Goal: Check status: Check status

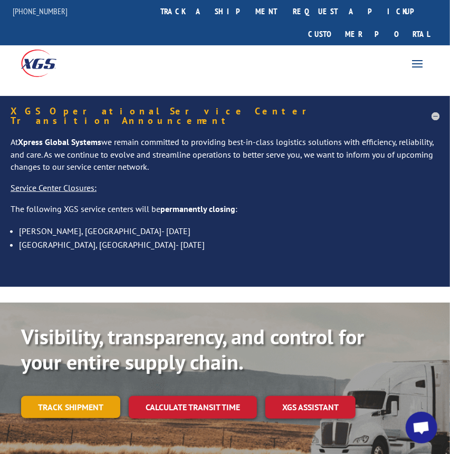
click at [38, 396] on link "Track shipment" at bounding box center [70, 407] width 99 height 22
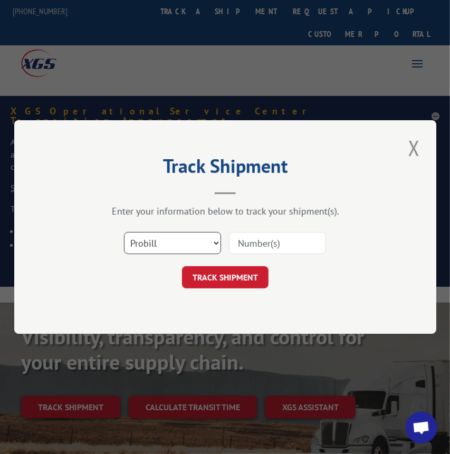
click at [129, 238] on select "Select category... Probill BOL PO" at bounding box center [172, 243] width 97 height 22
select select "bol"
click at [124, 232] on select "Select category... Probill BOL PO" at bounding box center [172, 243] width 97 height 22
click at [290, 237] on input at bounding box center [277, 243] width 97 height 22
type input "814255"
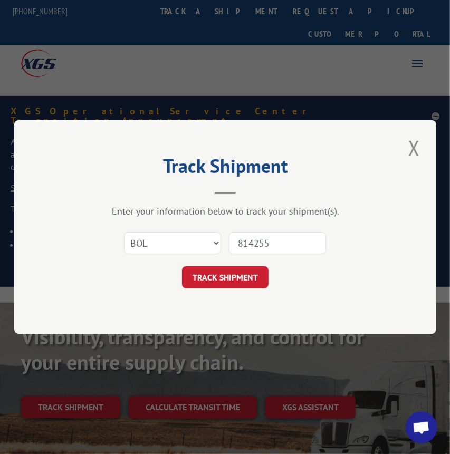
click button "TRACK SHIPMENT" at bounding box center [225, 277] width 86 height 22
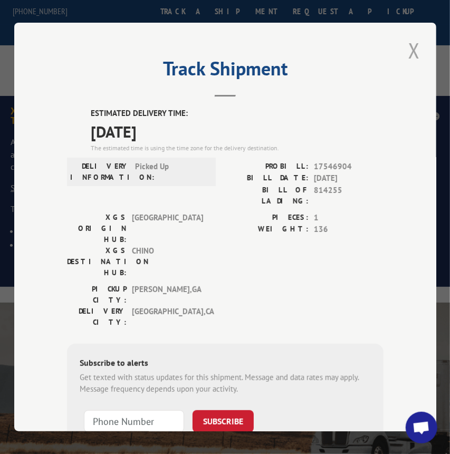
drag, startPoint x: 405, startPoint y: 40, endPoint x: 395, endPoint y: 51, distance: 15.7
click at [406, 40] on button "Close modal" at bounding box center [414, 50] width 18 height 29
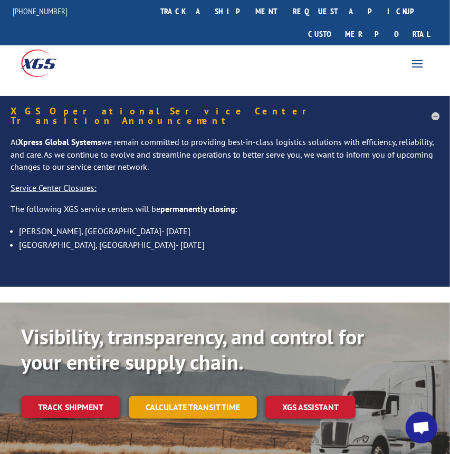
click at [158, 396] on link "Calculate transit time" at bounding box center [193, 407] width 128 height 23
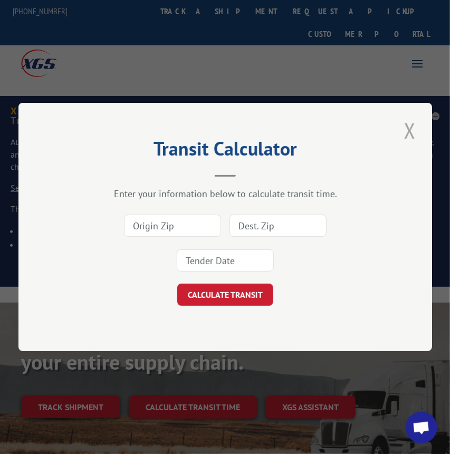
click at [407, 129] on button "Close modal" at bounding box center [410, 130] width 18 height 29
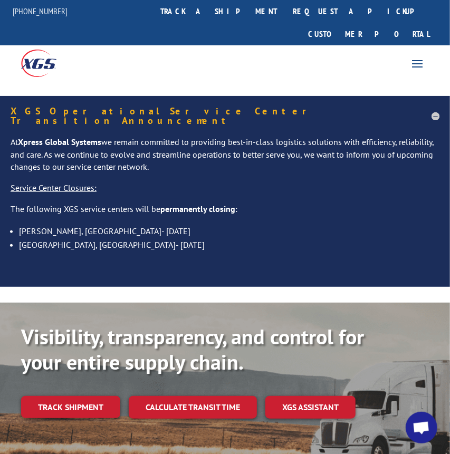
click at [84, 390] on div "Visibility, transparency, and control for your entire supply chain. Track shipm…" at bounding box center [225, 382] width 408 height 116
click at [88, 396] on link "Track shipment" at bounding box center [70, 407] width 99 height 22
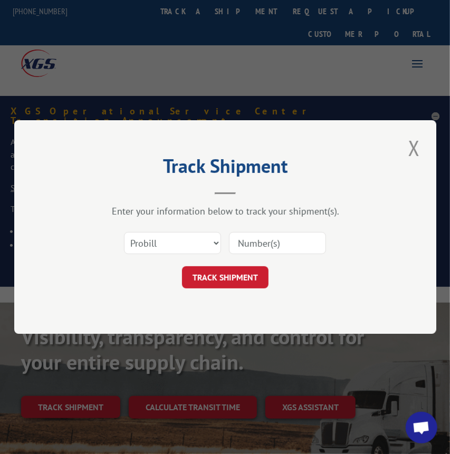
click at [142, 255] on div "Select category... Probill BOL PO" at bounding box center [225, 243] width 316 height 35
drag, startPoint x: 152, startPoint y: 241, endPoint x: 148, endPoint y: 252, distance: 11.4
click at [152, 241] on select "Select category... Probill BOL PO" at bounding box center [172, 243] width 97 height 22
select select "bol"
click at [124, 232] on select "Select category... Probill BOL PO" at bounding box center [172, 243] width 97 height 22
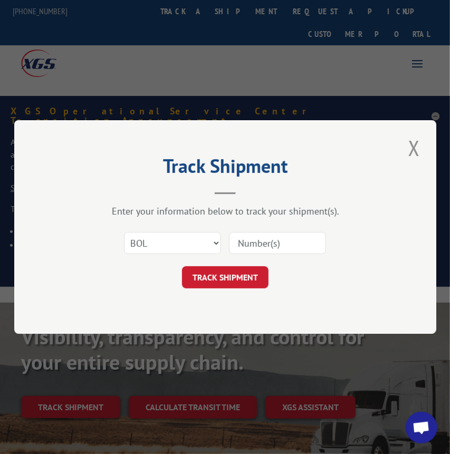
drag, startPoint x: 300, startPoint y: 235, endPoint x: 294, endPoint y: 235, distance: 6.3
click at [300, 235] on input at bounding box center [277, 243] width 97 height 22
type input "54388104"
click button "TRACK SHIPMENT" at bounding box center [225, 277] width 86 height 22
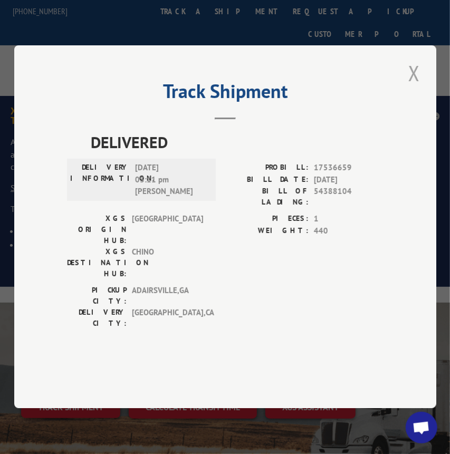
click at [421, 88] on button "Close modal" at bounding box center [414, 73] width 18 height 29
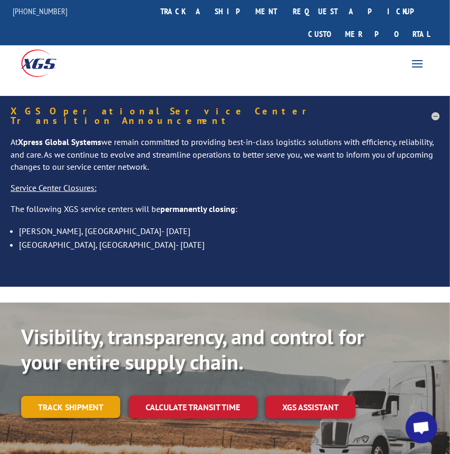
click at [84, 396] on link "Track shipment" at bounding box center [70, 407] width 99 height 22
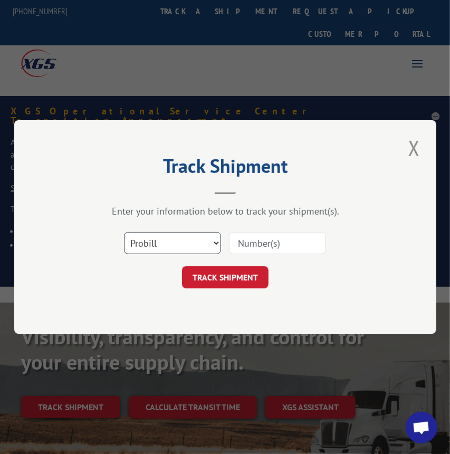
click at [159, 247] on select "Select category... Probill BOL PO" at bounding box center [172, 243] width 97 height 22
select select "bol"
click at [124, 232] on select "Select category... Probill BOL PO" at bounding box center [172, 243] width 97 height 22
click at [248, 242] on input at bounding box center [277, 243] width 97 height 22
type input "17538604"
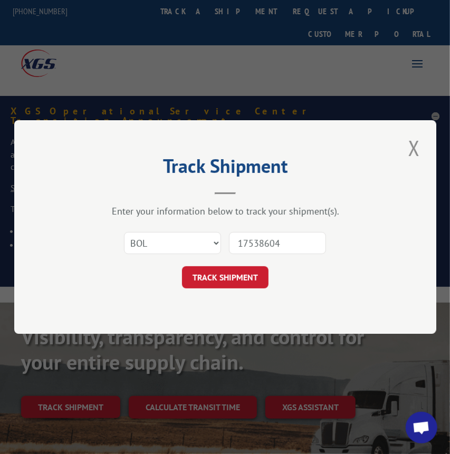
click button "TRACK SHIPMENT" at bounding box center [225, 277] width 86 height 22
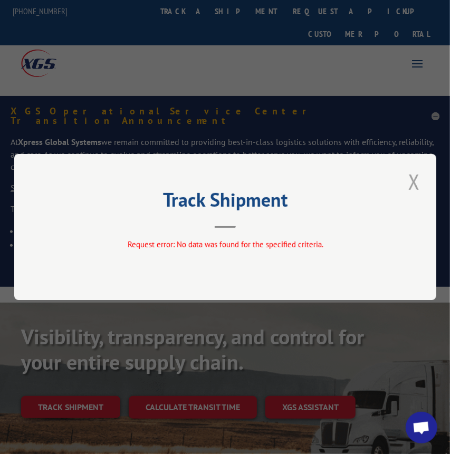
click at [417, 179] on button "Close modal" at bounding box center [414, 181] width 18 height 29
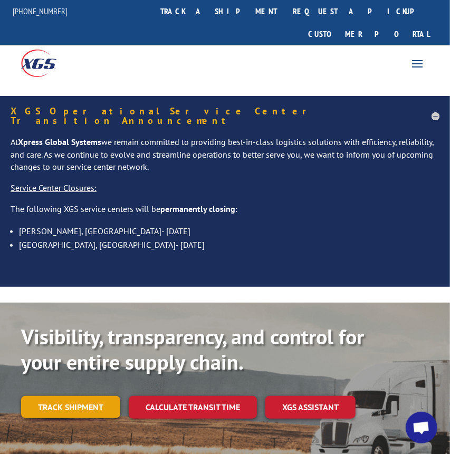
click at [50, 396] on link "Track shipment" at bounding box center [70, 407] width 99 height 22
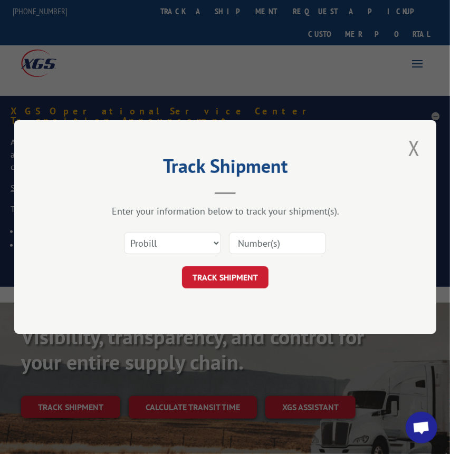
click at [287, 245] on input at bounding box center [277, 243] width 97 height 22
click at [155, 252] on select "Select category... Probill BOL PO" at bounding box center [172, 243] width 97 height 22
select select "bol"
click at [124, 232] on select "Select category... Probill BOL PO" at bounding box center [172, 243] width 97 height 22
click at [278, 241] on input at bounding box center [277, 243] width 97 height 22
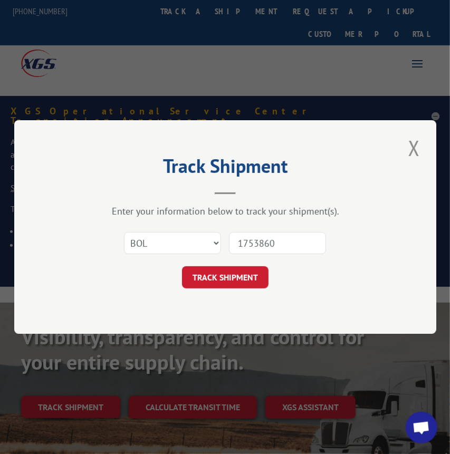
type input "17538604"
click button "TRACK SHIPMENT" at bounding box center [225, 277] width 86 height 22
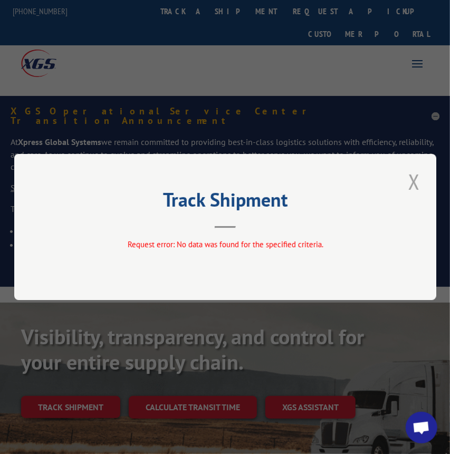
click at [413, 182] on button "Close modal" at bounding box center [414, 181] width 18 height 29
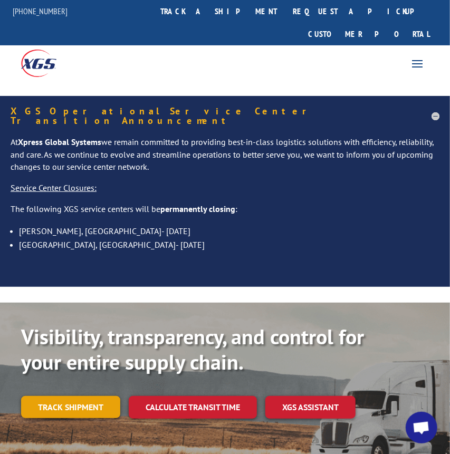
click at [101, 396] on link "Track shipment" at bounding box center [70, 407] width 99 height 22
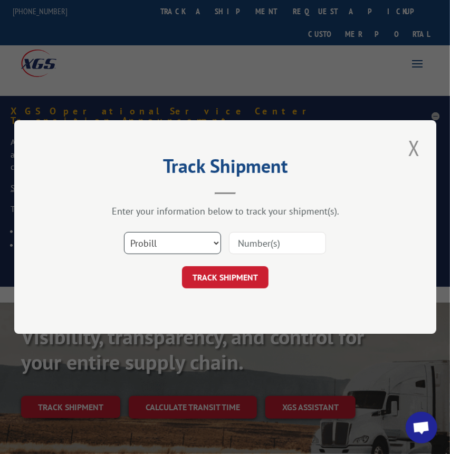
click at [166, 243] on select "Select category... Probill BOL PO" at bounding box center [172, 243] width 97 height 22
click at [259, 248] on input at bounding box center [277, 243] width 97 height 22
type input "17538604"
click button "TRACK SHIPMENT" at bounding box center [225, 277] width 86 height 22
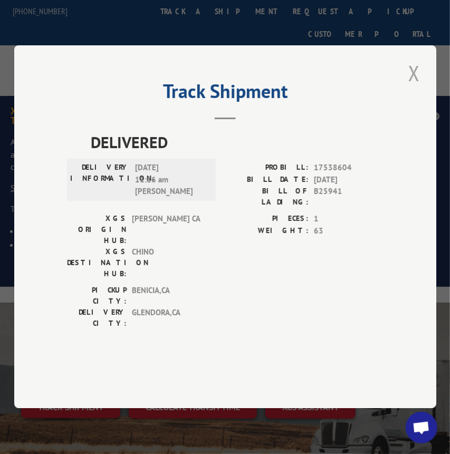
click at [419, 88] on button "Close modal" at bounding box center [414, 73] width 18 height 29
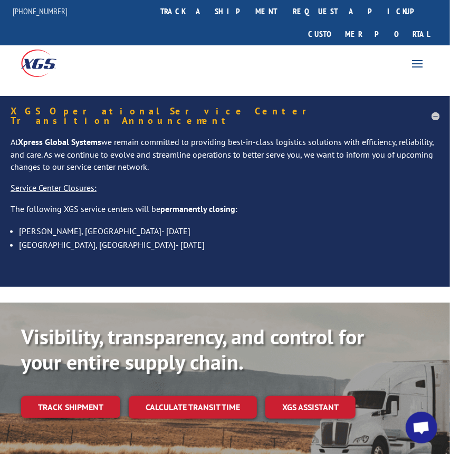
drag, startPoint x: 89, startPoint y: 371, endPoint x: 115, endPoint y: 355, distance: 30.3
click at [88, 396] on link "Track shipment" at bounding box center [70, 407] width 99 height 22
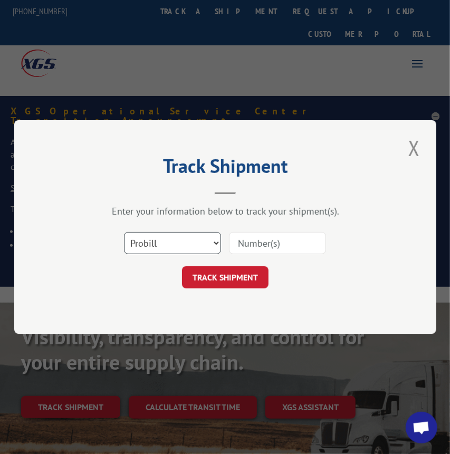
drag, startPoint x: 171, startPoint y: 245, endPoint x: 169, endPoint y: 251, distance: 6.7
click at [171, 245] on select "Select category... Probill BOL PO" at bounding box center [172, 243] width 97 height 22
select select "bol"
click at [124, 232] on select "Select category... Probill BOL PO" at bounding box center [172, 243] width 97 height 22
click at [277, 247] on input at bounding box center [277, 243] width 97 height 22
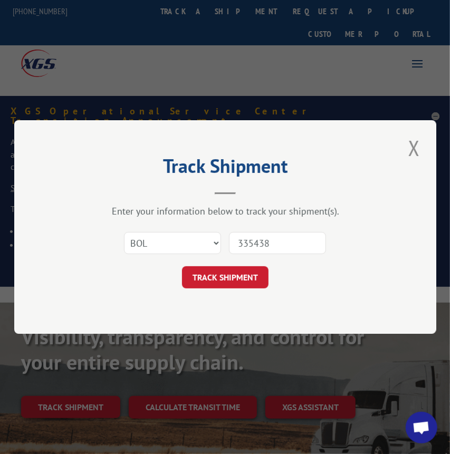
type input "3354383"
click button "TRACK SHIPMENT" at bounding box center [225, 277] width 86 height 22
